Goal: Task Accomplishment & Management: Use online tool/utility

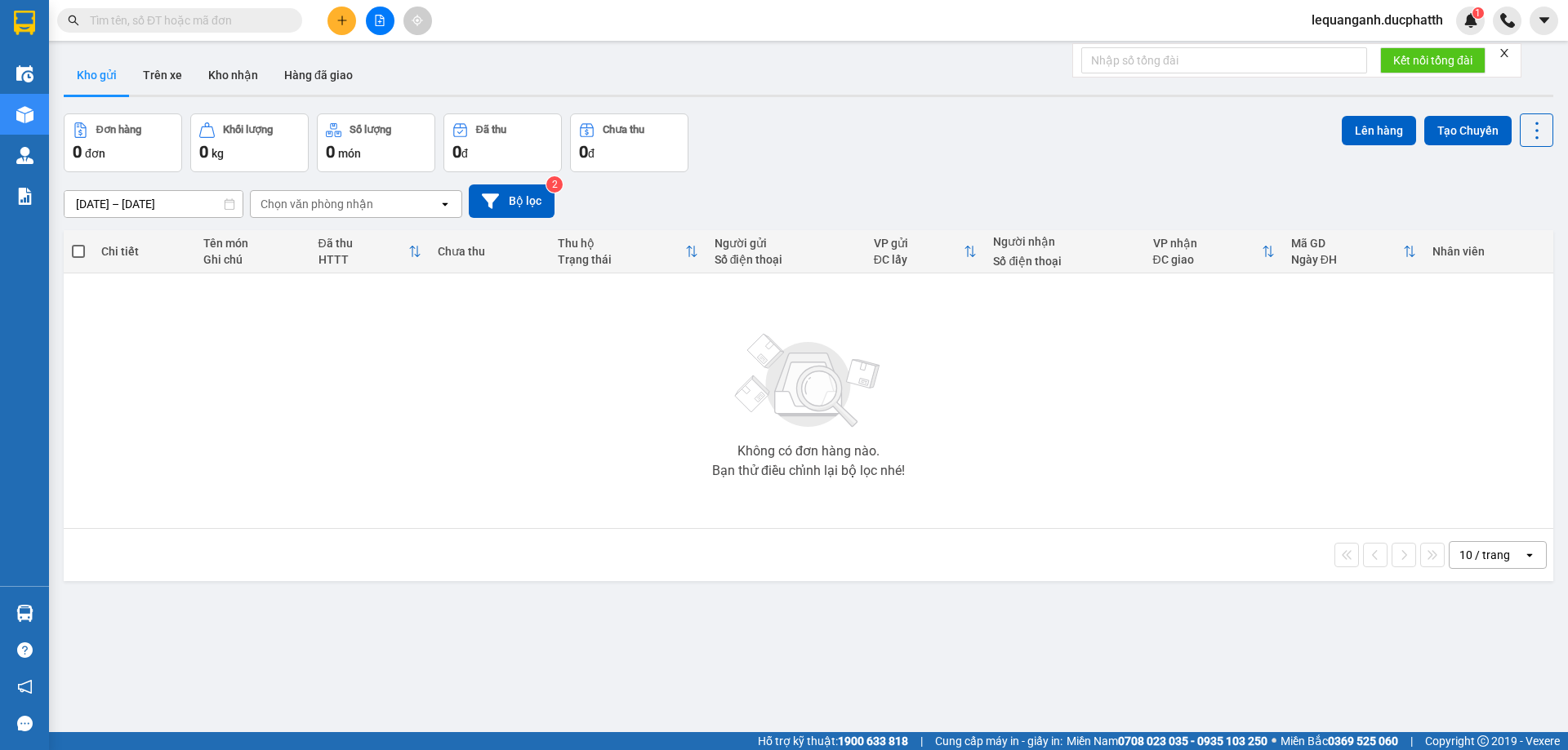
click at [382, 15] on icon "file-add" at bounding box center [379, 20] width 12 height 12
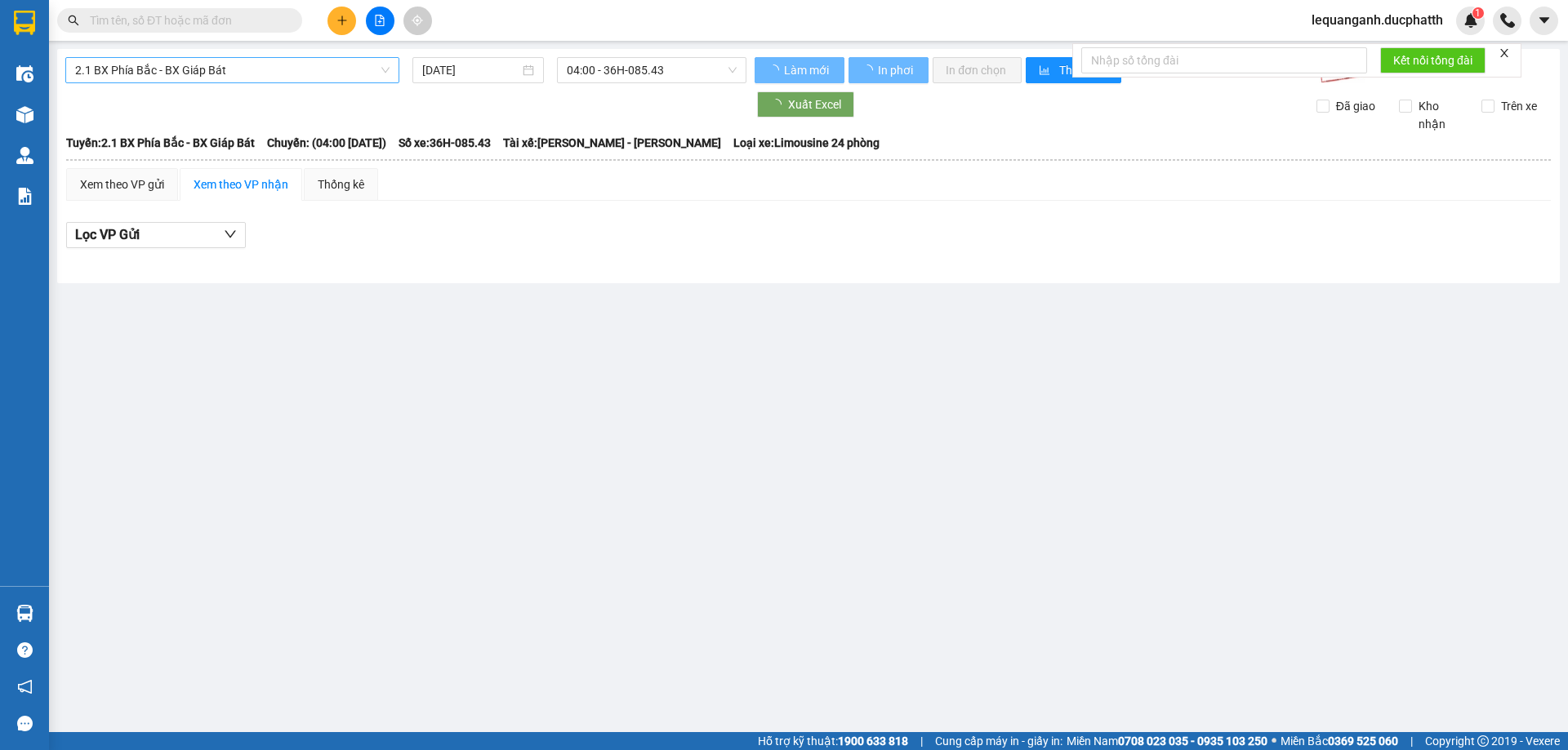
click at [256, 69] on span "2.1 BX Phía Bắc - BX Giáp Bát" at bounding box center [233, 70] width 315 height 25
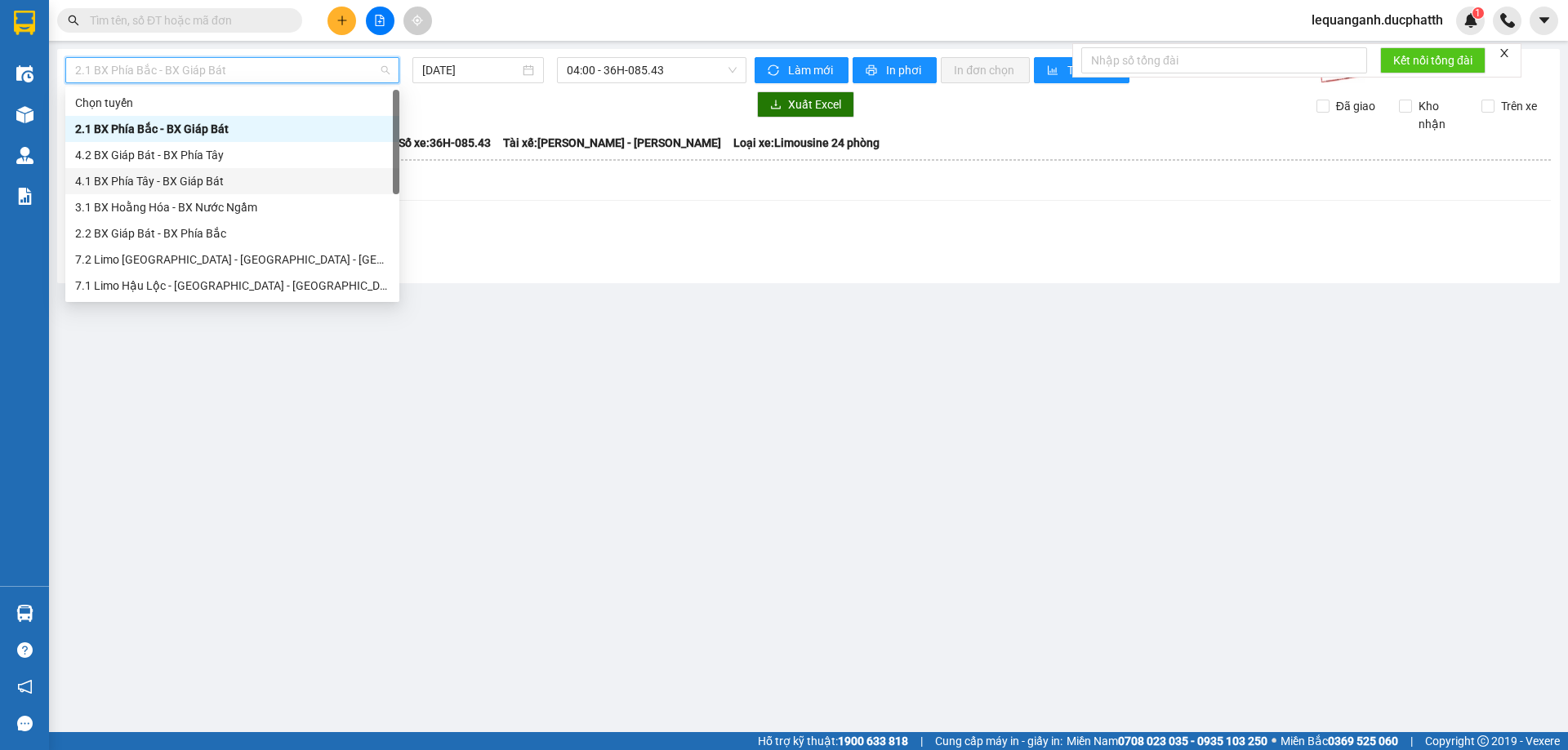
click at [216, 178] on div "4.1 BX Phía Tây - BX Giáp Bát" at bounding box center [233, 181] width 315 height 18
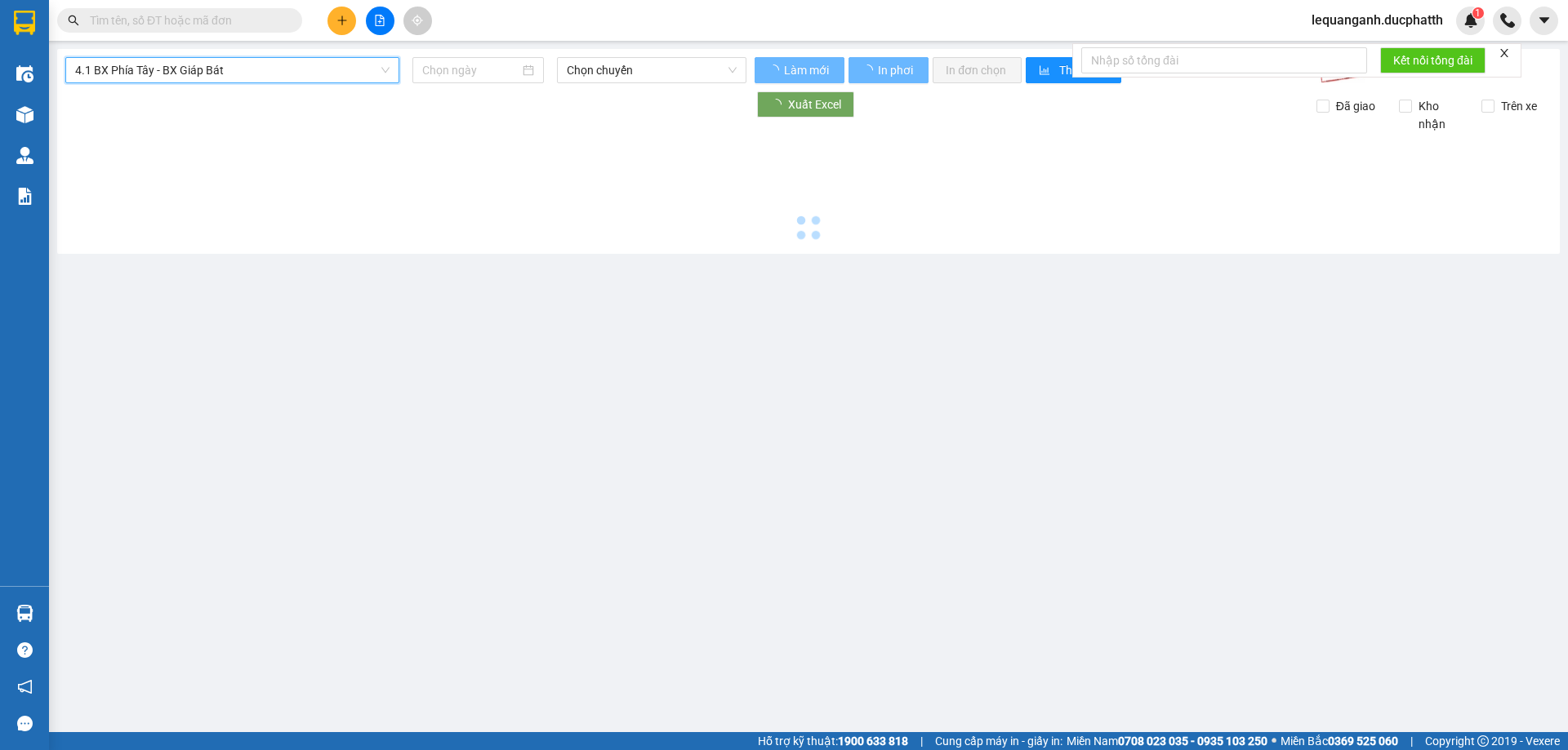
type input "[DATE]"
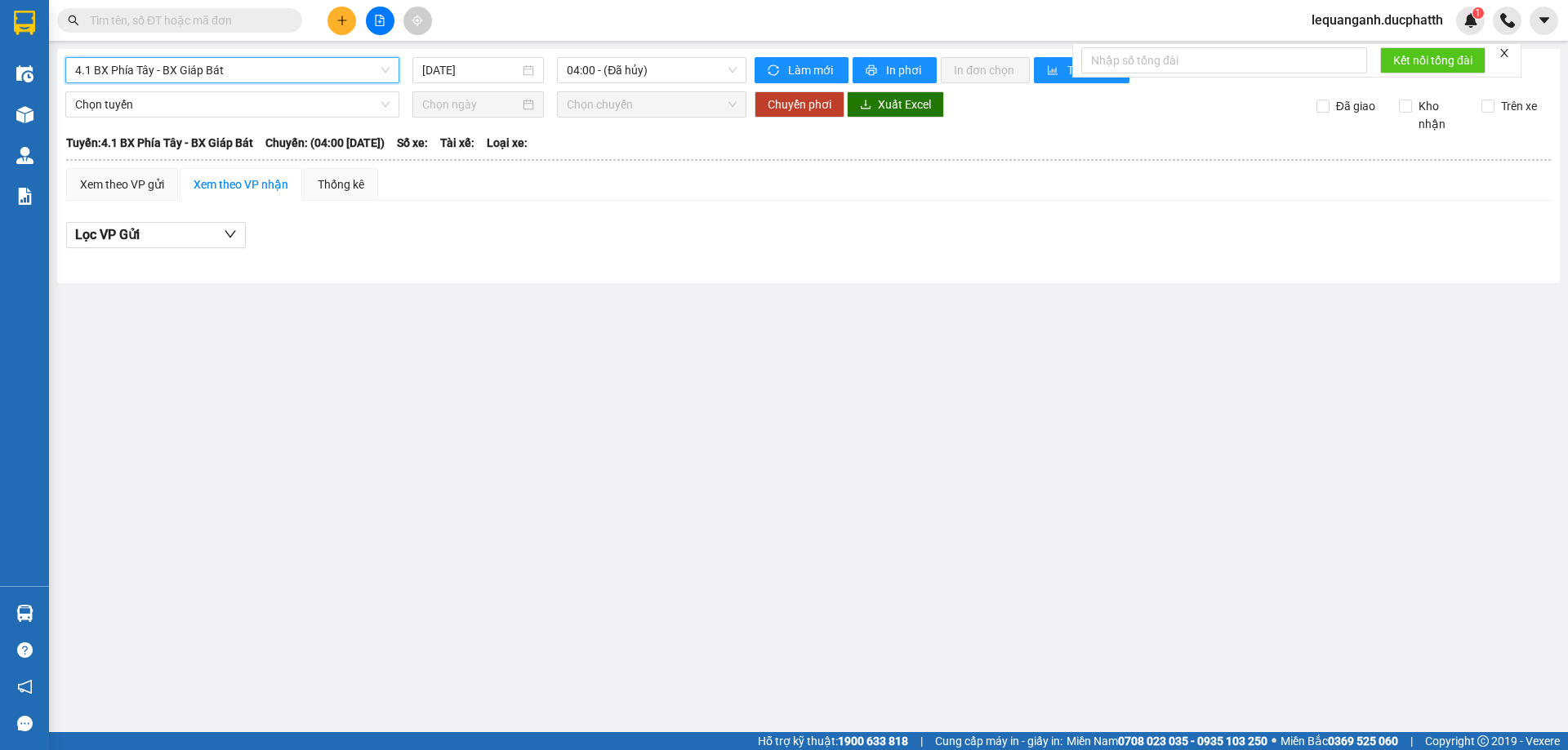
click at [290, 71] on span "4.1 BX Phía Tây - BX Giáp Bát" at bounding box center [233, 70] width 315 height 25
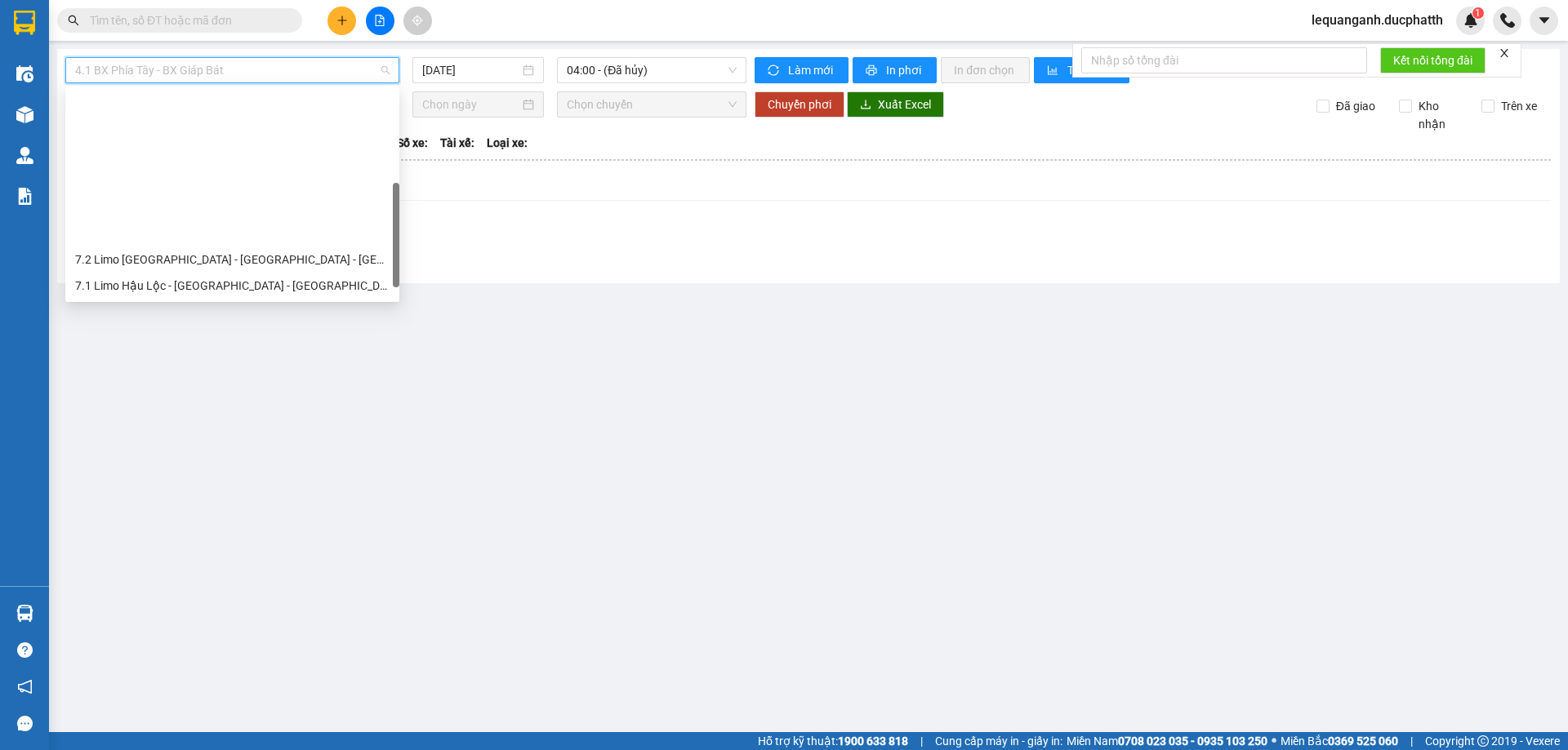
scroll to position [164, 0]
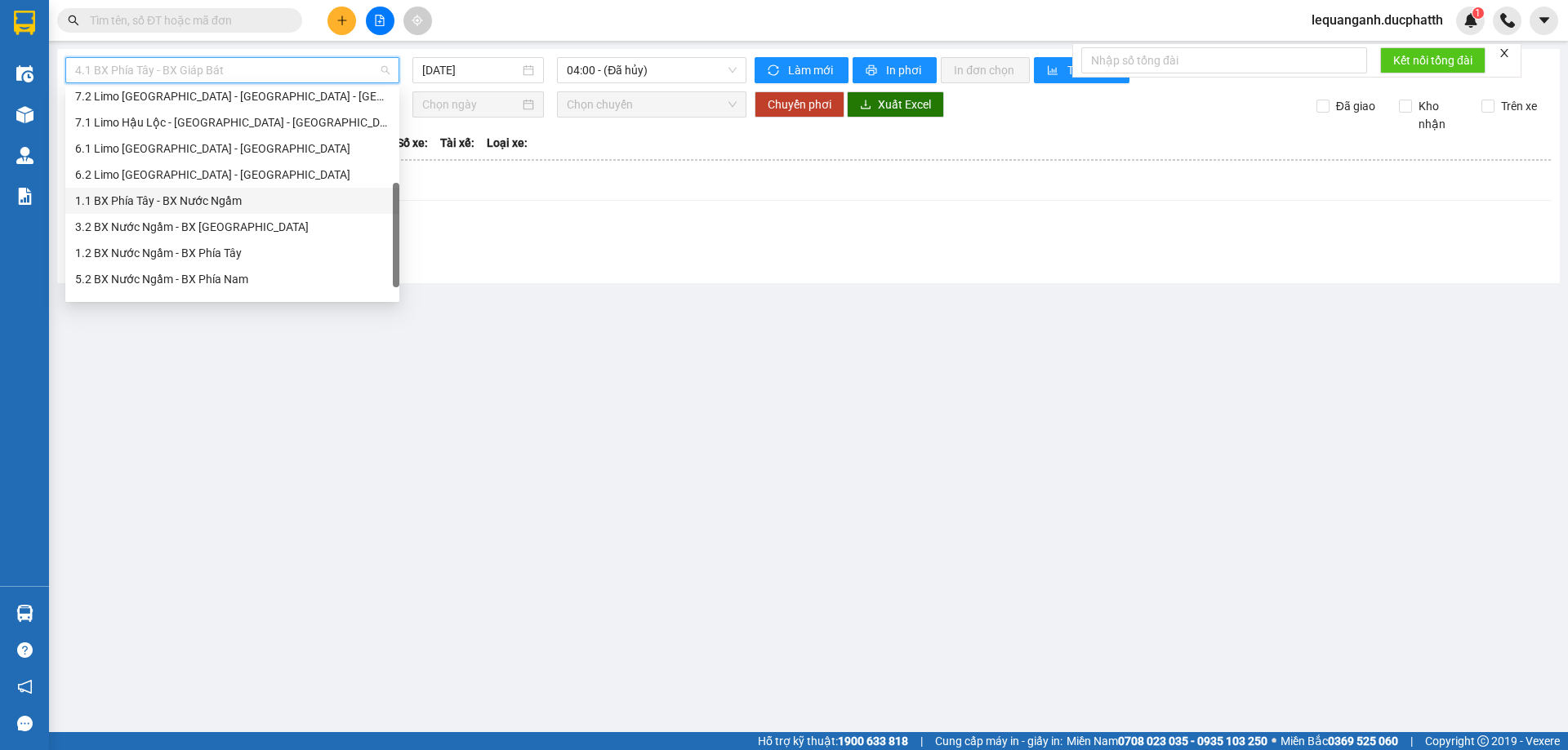
click at [246, 210] on div "1.1 BX Phía Tây - BX Nước Ngầm" at bounding box center [232, 201] width 334 height 26
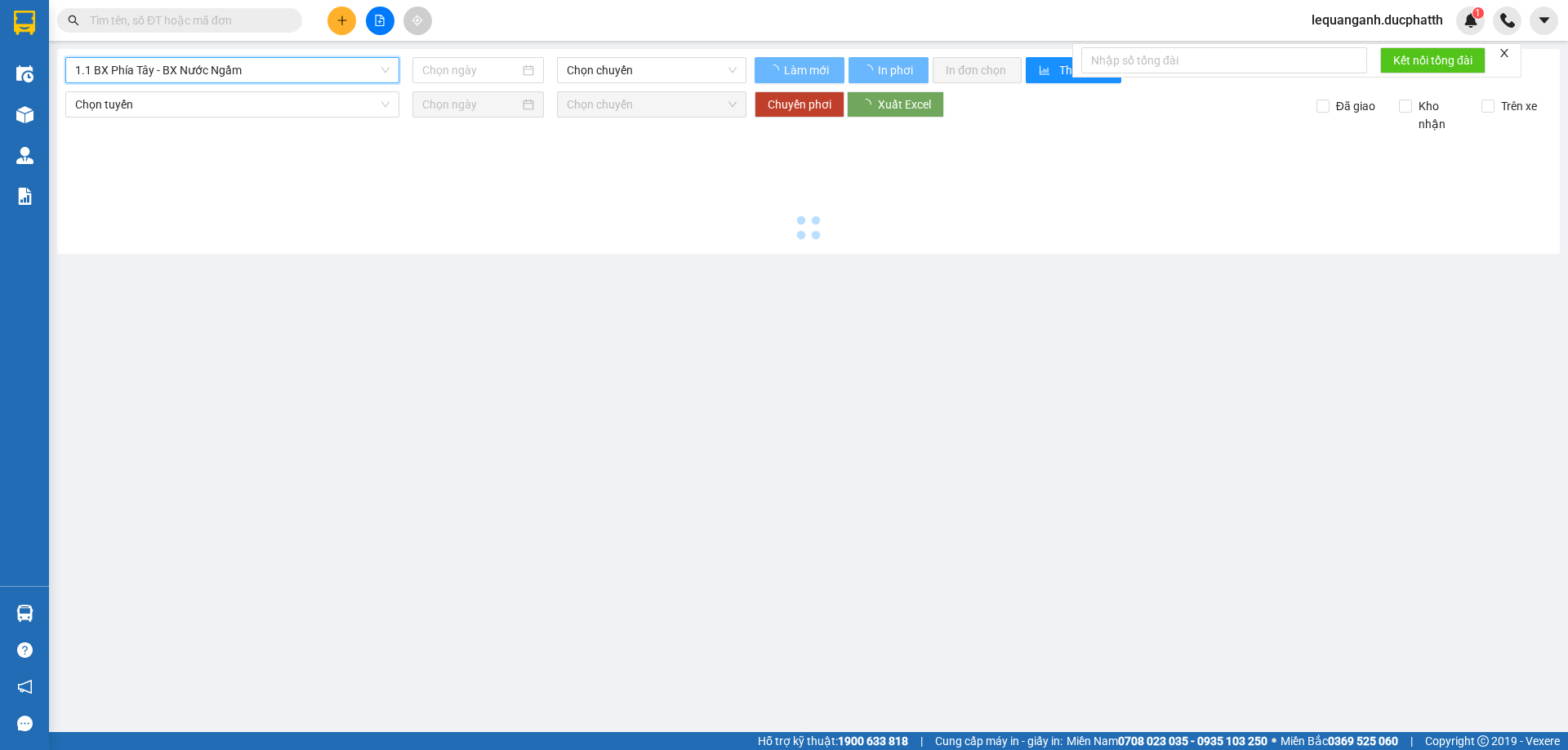
type input "[DATE]"
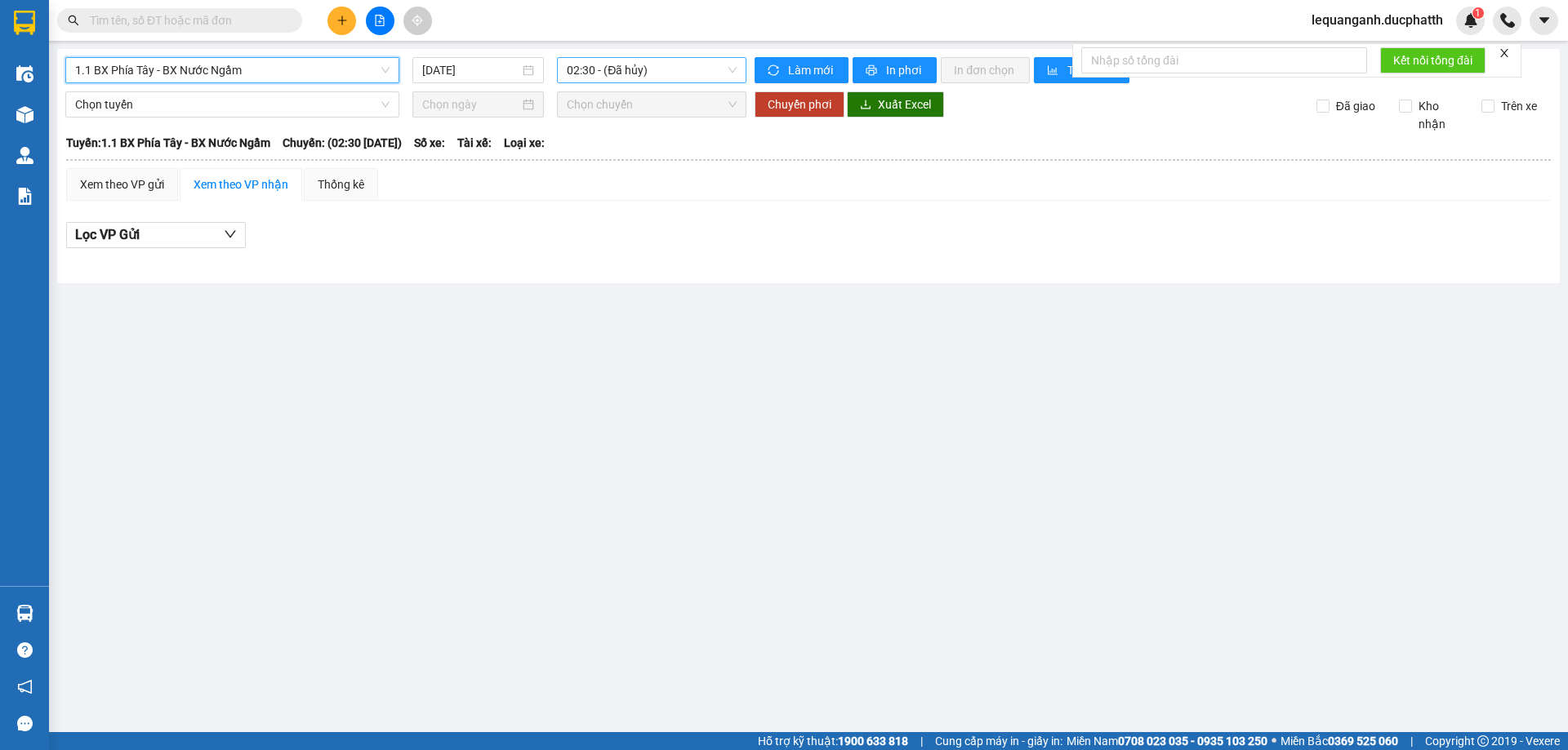
click at [628, 74] on span "02:30 - (Đã hủy)" at bounding box center [651, 70] width 170 height 25
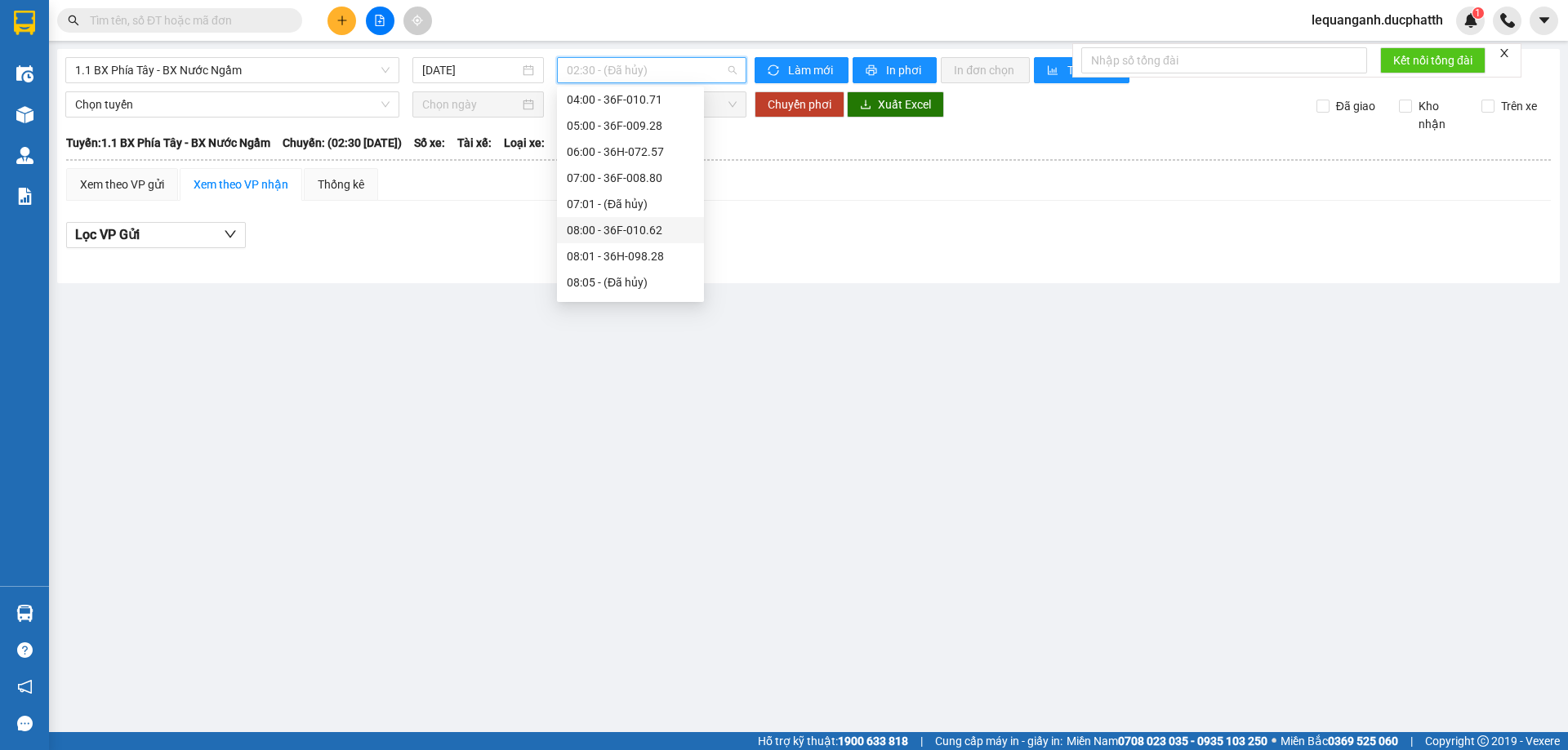
scroll to position [164, 0]
drag, startPoint x: 664, startPoint y: 154, endPoint x: 845, endPoint y: 90, distance: 192.0
click at [668, 152] on div "08:00 - 36F-010.62" at bounding box center [630, 149] width 127 height 18
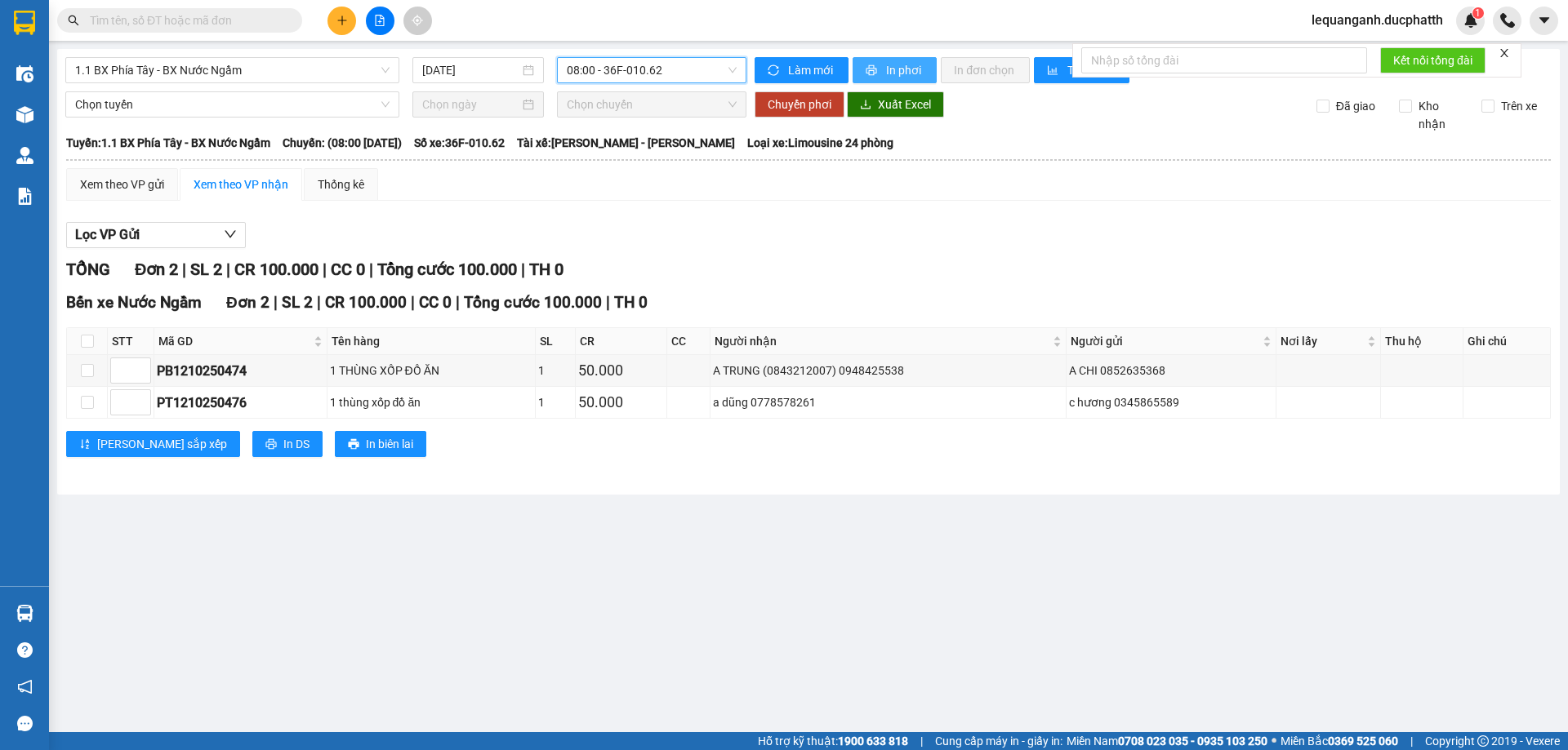
click at [880, 65] on button "In phơi" at bounding box center [895, 70] width 84 height 26
